Goal: Task Accomplishment & Management: Complete application form

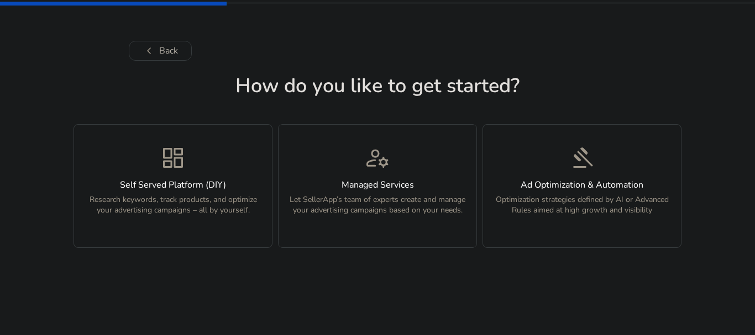
click at [237, 175] on div "dashboard Self Served Platform (DIY) Research keywords, track products, and opt…" at bounding box center [173, 186] width 185 height 83
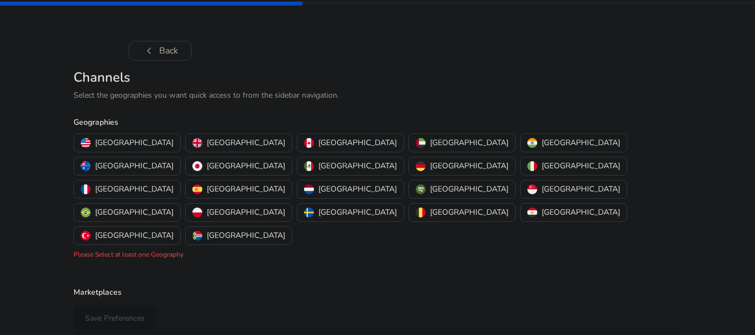
click at [542, 146] on p "[GEOGRAPHIC_DATA]" at bounding box center [581, 143] width 78 height 12
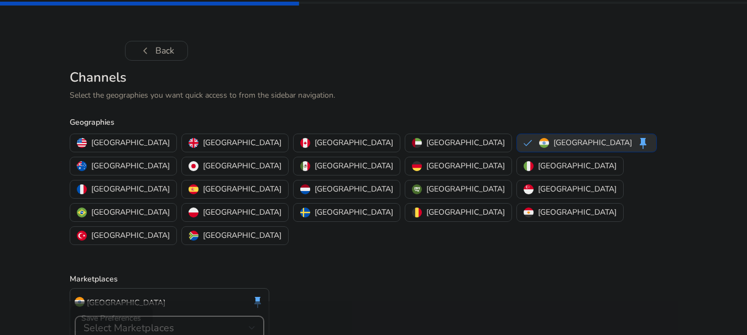
click at [212, 322] on div "Select Marketplaces" at bounding box center [165, 328] width 165 height 12
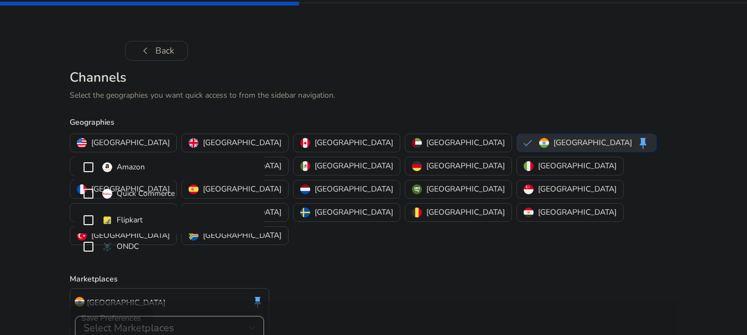
scroll to position [22, 0]
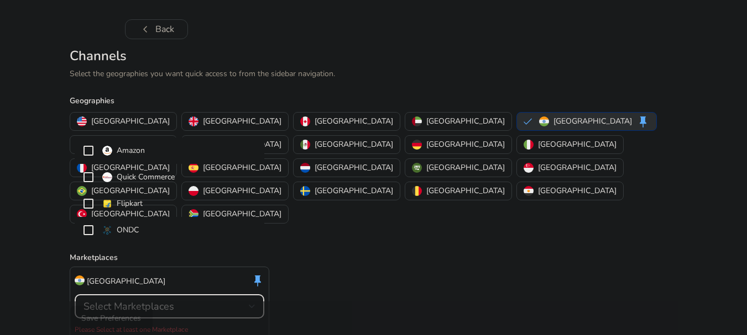
click at [86, 235] on mat-pseudo-checkbox at bounding box center [88, 230] width 10 height 10
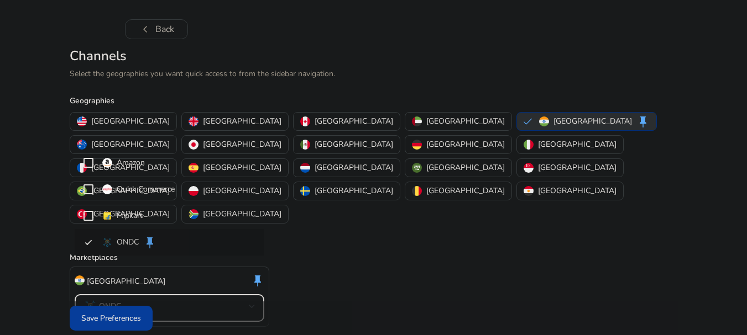
scroll to position [9, 0]
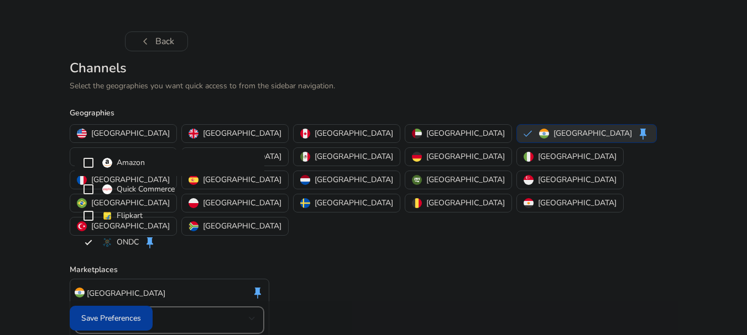
click at [87, 166] on mat-pseudo-checkbox at bounding box center [88, 163] width 10 height 10
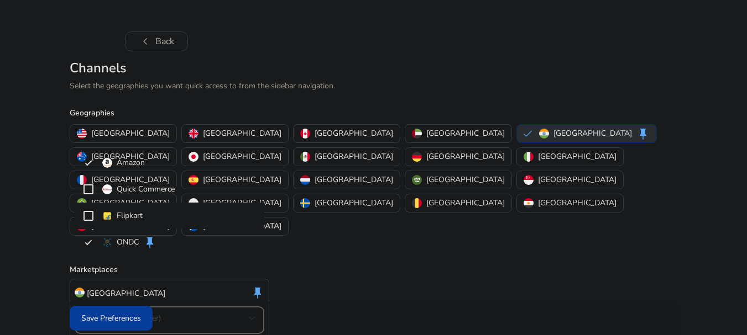
click at [91, 214] on mat-pseudo-checkbox at bounding box center [88, 216] width 10 height 10
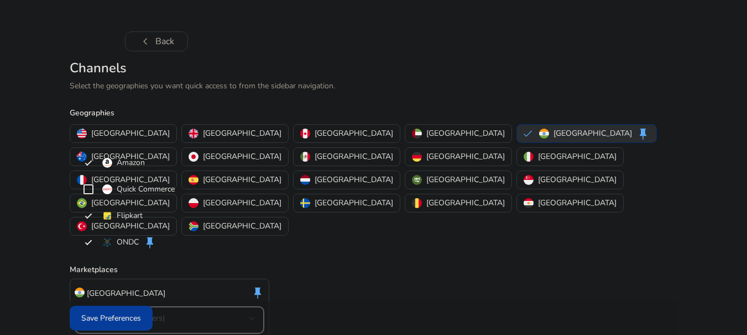
click at [102, 320] on div at bounding box center [373, 167] width 747 height 335
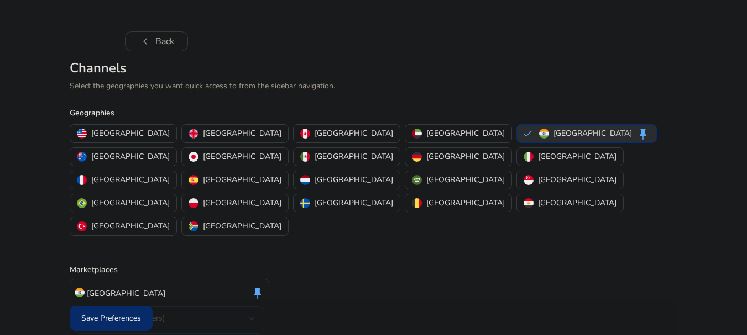
click at [133, 312] on span at bounding box center [111, 319] width 83 height 27
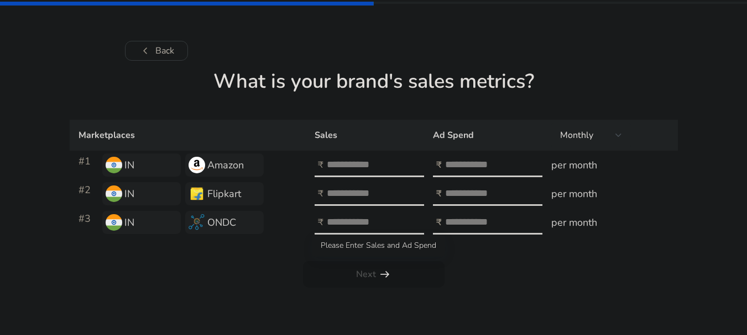
scroll to position [0, 0]
click at [344, 159] on input "number" at bounding box center [368, 165] width 75 height 12
type input "***"
click at [362, 186] on div at bounding box center [380, 194] width 99 height 24
type input "***"
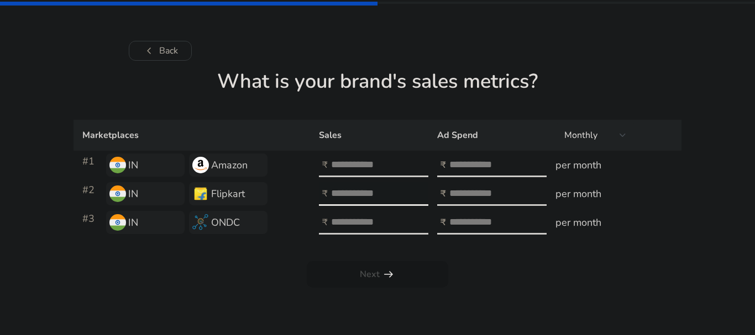
click at [359, 214] on div at bounding box center [380, 223] width 99 height 24
type input "***"
click at [472, 163] on input "number" at bounding box center [486, 165] width 75 height 12
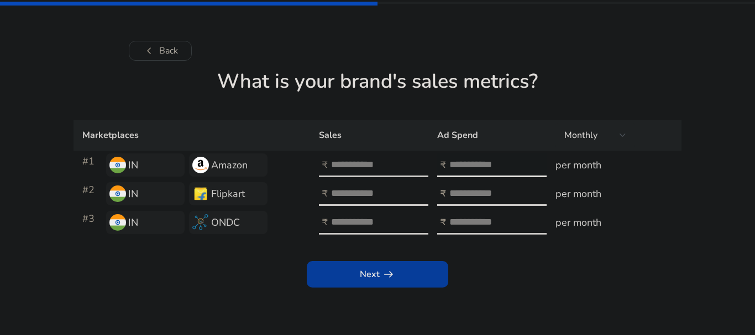
type input "**"
click at [469, 188] on input "number" at bounding box center [486, 193] width 75 height 12
type input "**"
click at [469, 217] on input "number" at bounding box center [486, 222] width 75 height 12
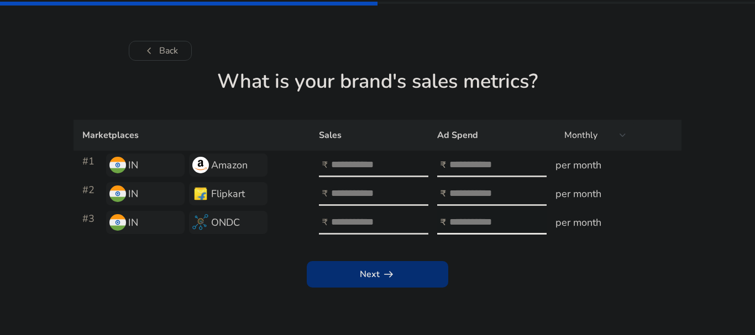
type input "**"
click at [380, 268] on app-icon "arrow_right_alt" at bounding box center [387, 274] width 15 height 13
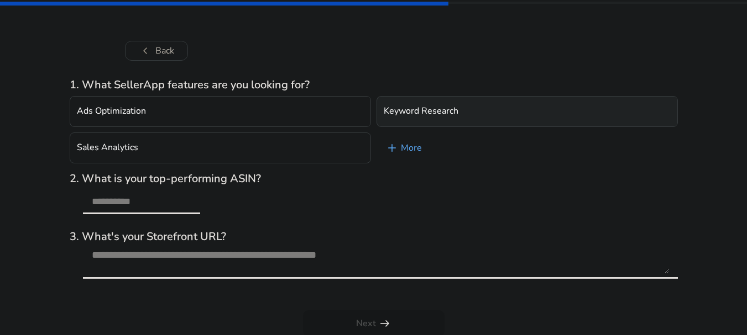
click at [440, 117] on button "Keyword Research" at bounding box center [526, 111] width 301 height 31
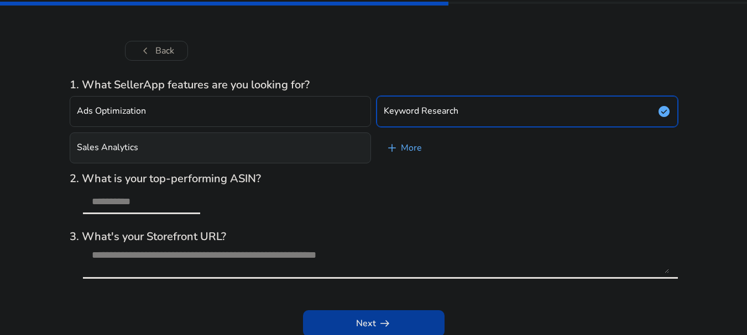
click at [296, 156] on button "Sales Analytics" at bounding box center [220, 148] width 301 height 31
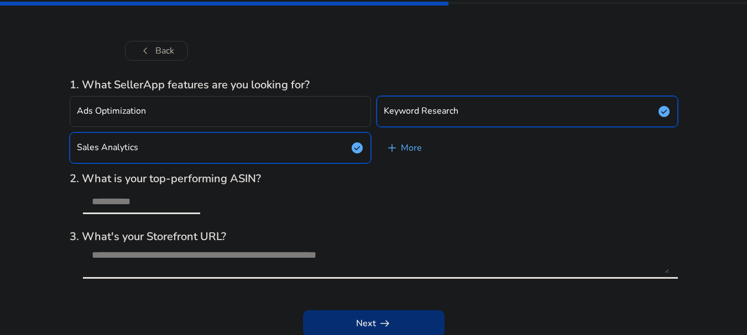
click at [374, 322] on span "Next arrow_right_alt" at bounding box center [373, 323] width 35 height 13
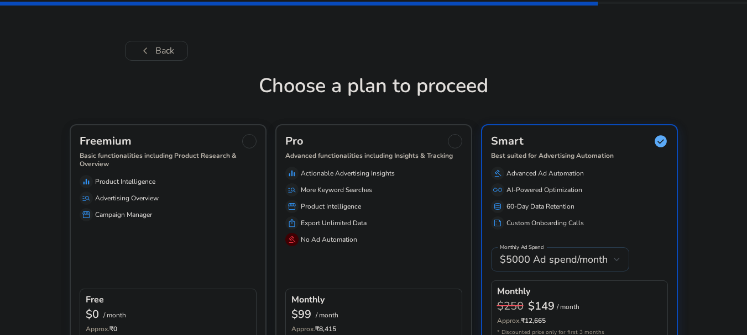
click at [251, 143] on div at bounding box center [249, 141] width 14 height 14
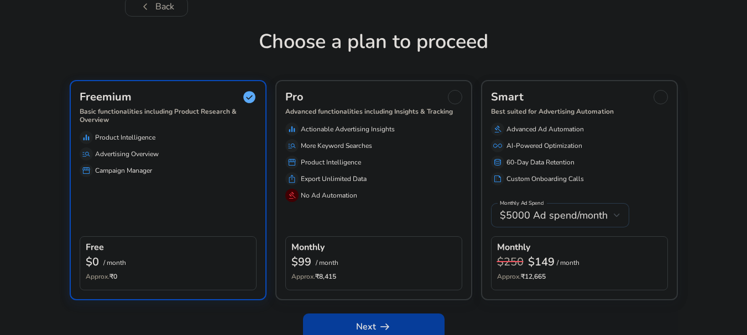
scroll to position [58, 0]
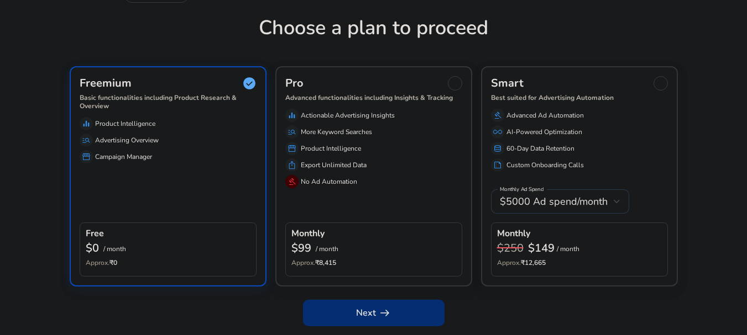
click at [406, 312] on span at bounding box center [373, 313] width 141 height 27
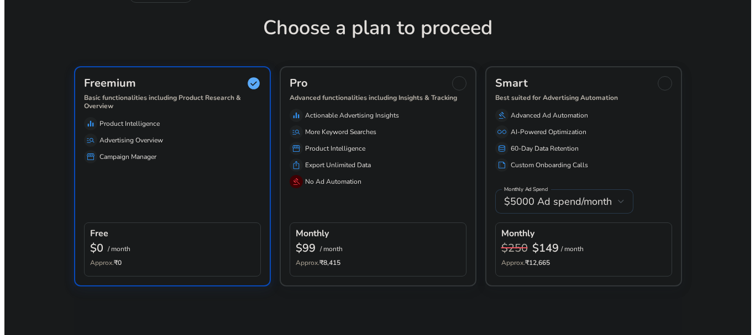
scroll to position [0, 0]
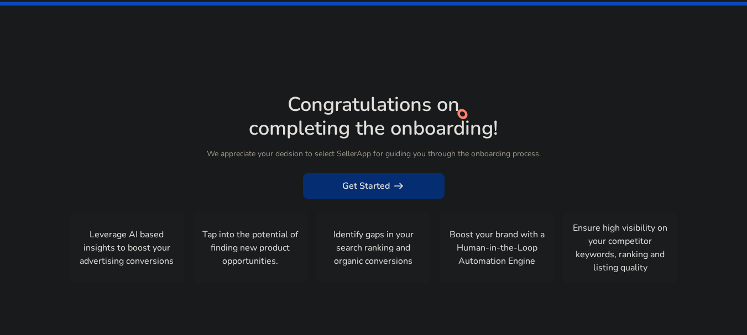
click at [381, 191] on span "Get Started arrow_right_alt" at bounding box center [373, 186] width 63 height 13
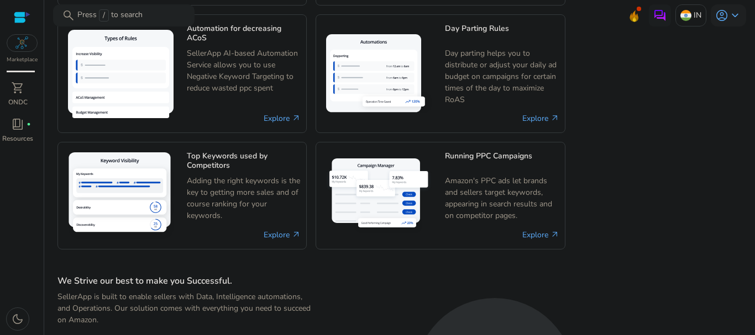
scroll to position [780, 0]
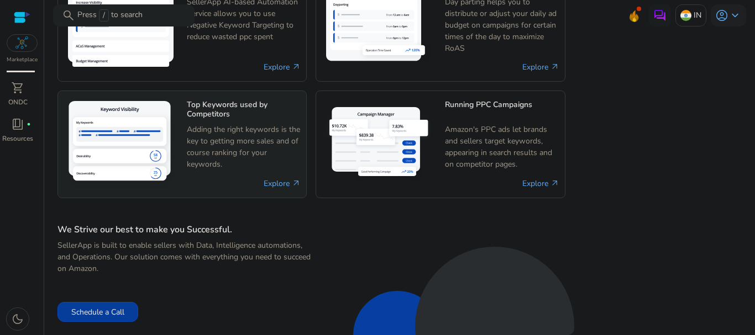
click at [229, 122] on div "Top Keywords used by Competitors Adding the right keywords is the key to gettin…" at bounding box center [244, 135] width 114 height 77
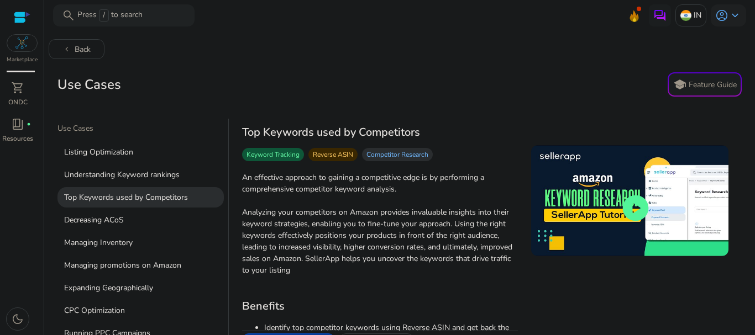
click at [18, 14] on div at bounding box center [22, 17] width 17 height 13
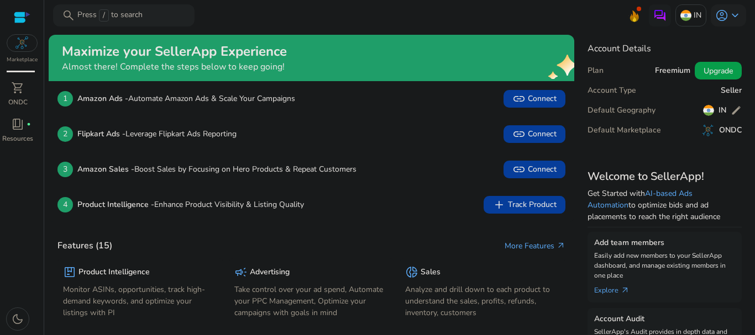
click at [477, 188] on div "4 Product Intelligence - Enhance Product Visibility & Listing Quality add Track…" at bounding box center [311, 204] width 525 height 35
click at [450, 282] on div "donut_small Sales Analyze and drill down to each product to understand the sale…" at bounding box center [482, 293] width 155 height 58
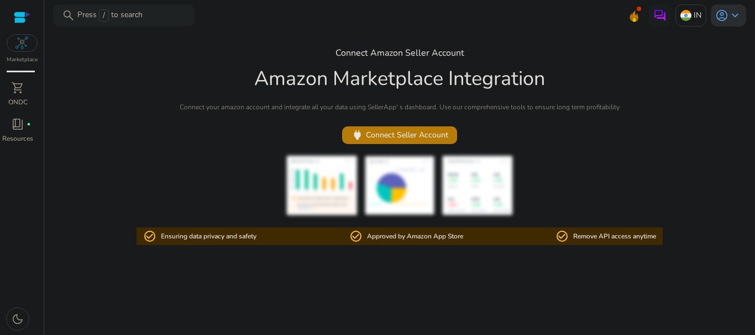
click at [733, 9] on span "keyboard_arrow_down" at bounding box center [734, 15] width 13 height 13
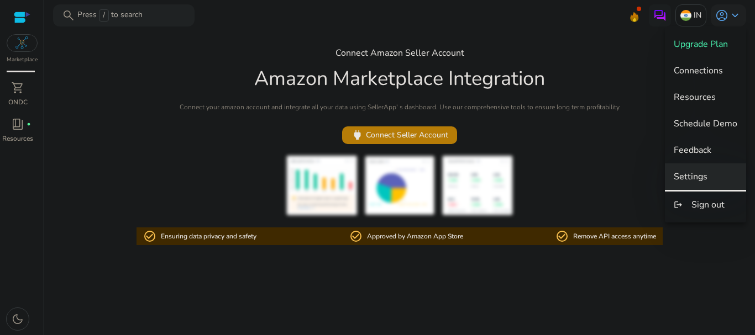
click at [705, 176] on span "Settings" at bounding box center [691, 177] width 34 height 12
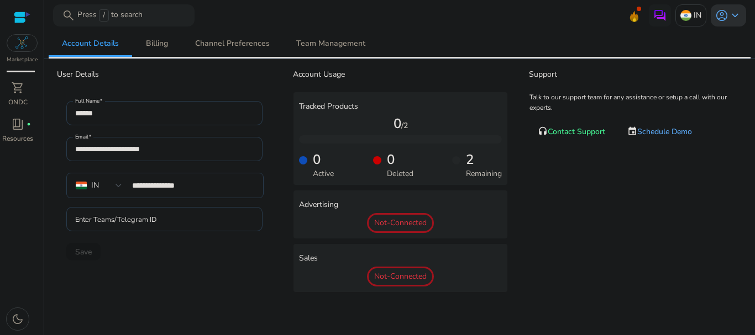
click at [718, 18] on span "account_circle" at bounding box center [721, 15] width 13 height 13
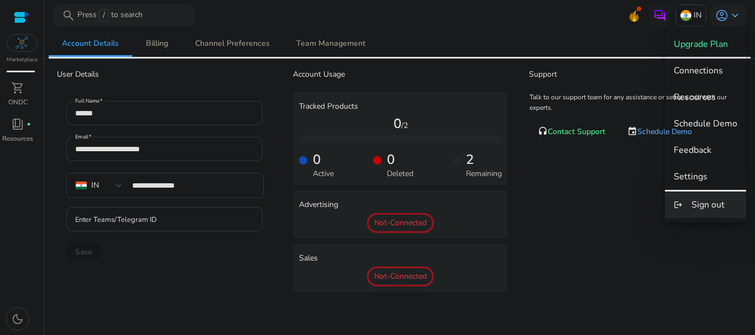
click at [692, 204] on button "logout Sign out" at bounding box center [705, 205] width 81 height 27
